Goal: Task Accomplishment & Management: Manage account settings

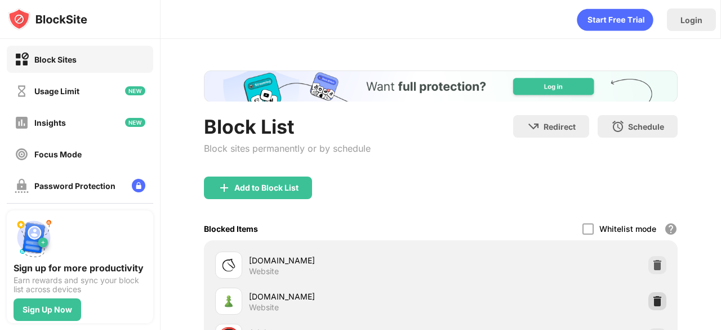
click at [653, 301] on img at bounding box center [657, 300] width 11 height 11
